Goal: Task Accomplishment & Management: Use online tool/utility

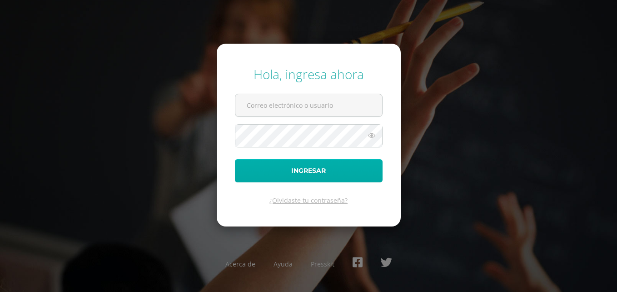
type input "mcruzdb25@gmail.com"
click at [260, 174] on button "Ingresar" at bounding box center [309, 170] width 148 height 23
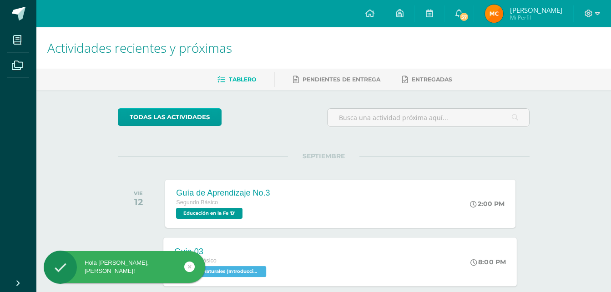
click at [379, 270] on div "Guia 03 Segundo Básico Ciencias Naturales (Introducción a la Química) 'B' 8:00 …" at bounding box center [340, 261] width 353 height 49
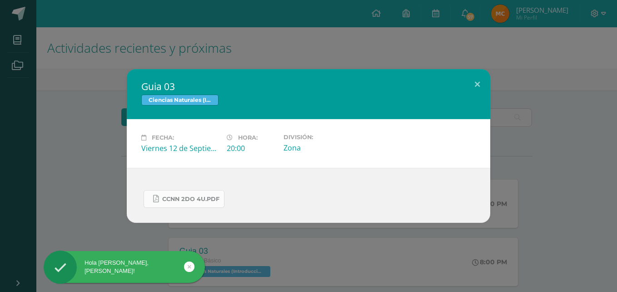
click at [202, 196] on span "CCNN 2do 4U.pdf" at bounding box center [190, 198] width 57 height 7
